Goal: Information Seeking & Learning: Learn about a topic

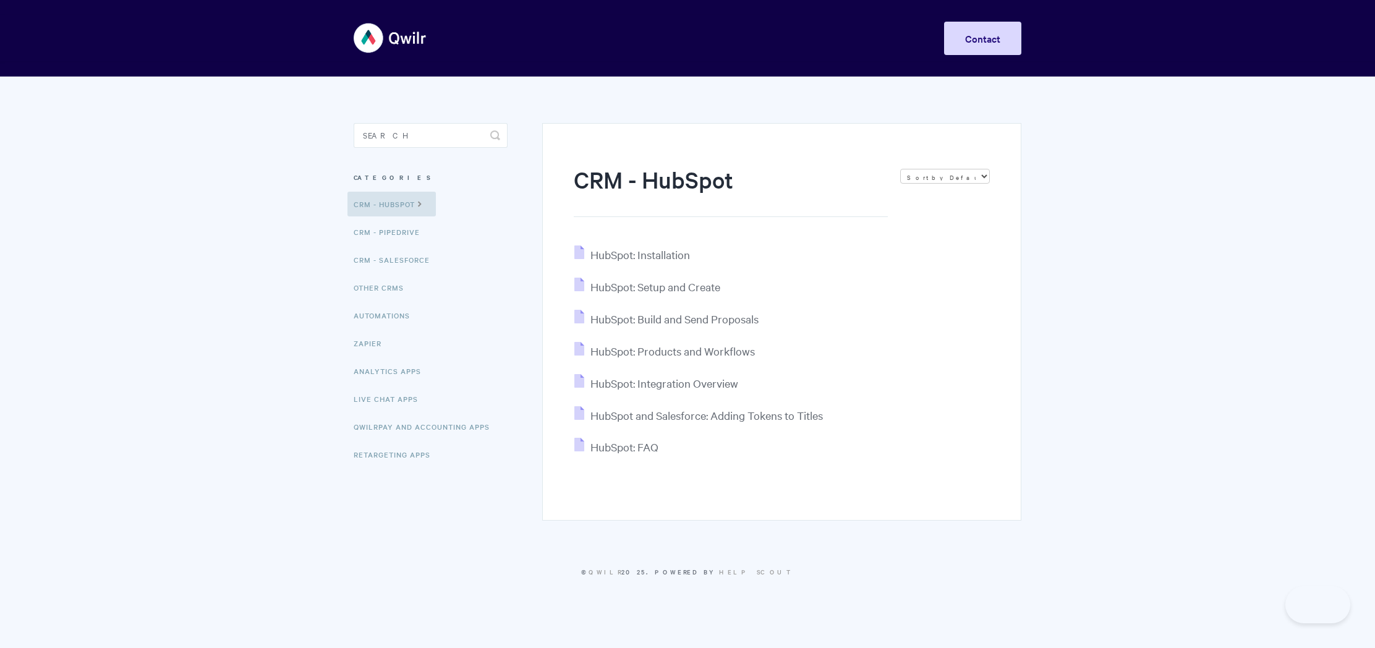
click at [453, 124] on input "Search" at bounding box center [431, 135] width 154 height 25
type input "pricing"
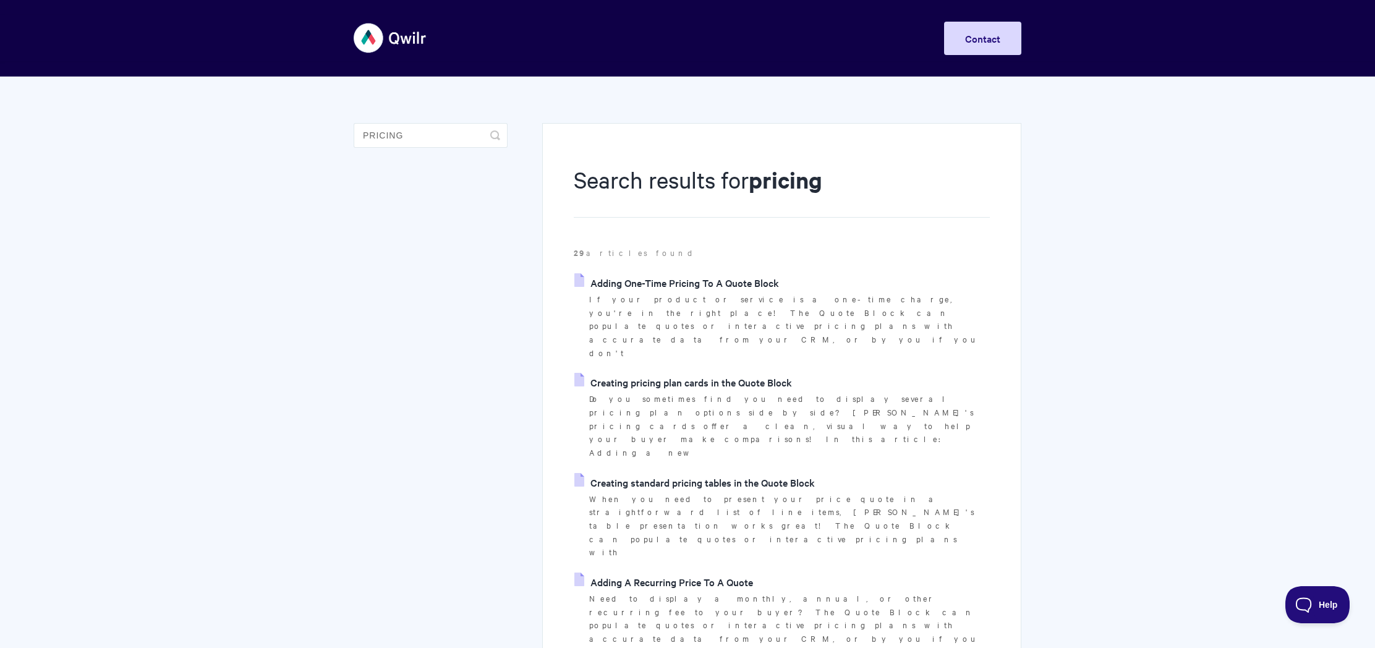
click at [706, 287] on link "Adding One-Time Pricing To A Quote Block" at bounding box center [676, 282] width 205 height 19
click at [727, 373] on link "Creating pricing plan cards in the Quote Block" at bounding box center [683, 382] width 218 height 19
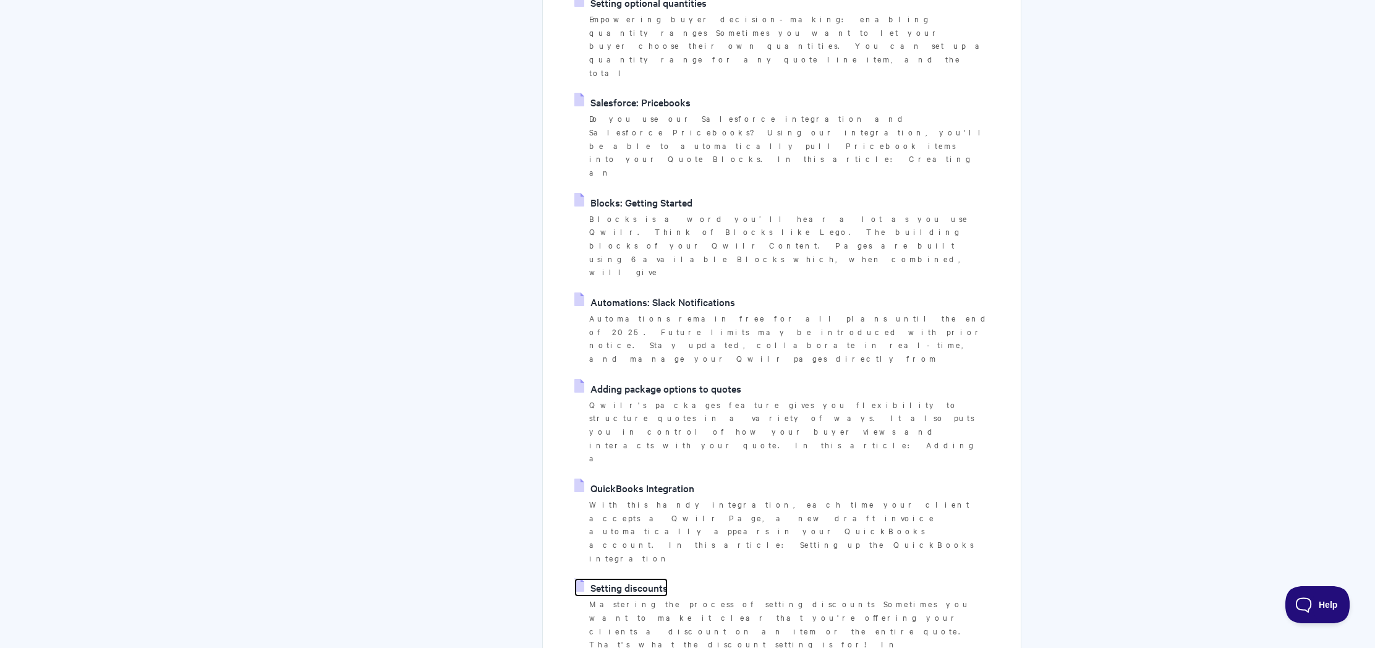
scroll to position [1507, 0]
